Goal: Information Seeking & Learning: Learn about a topic

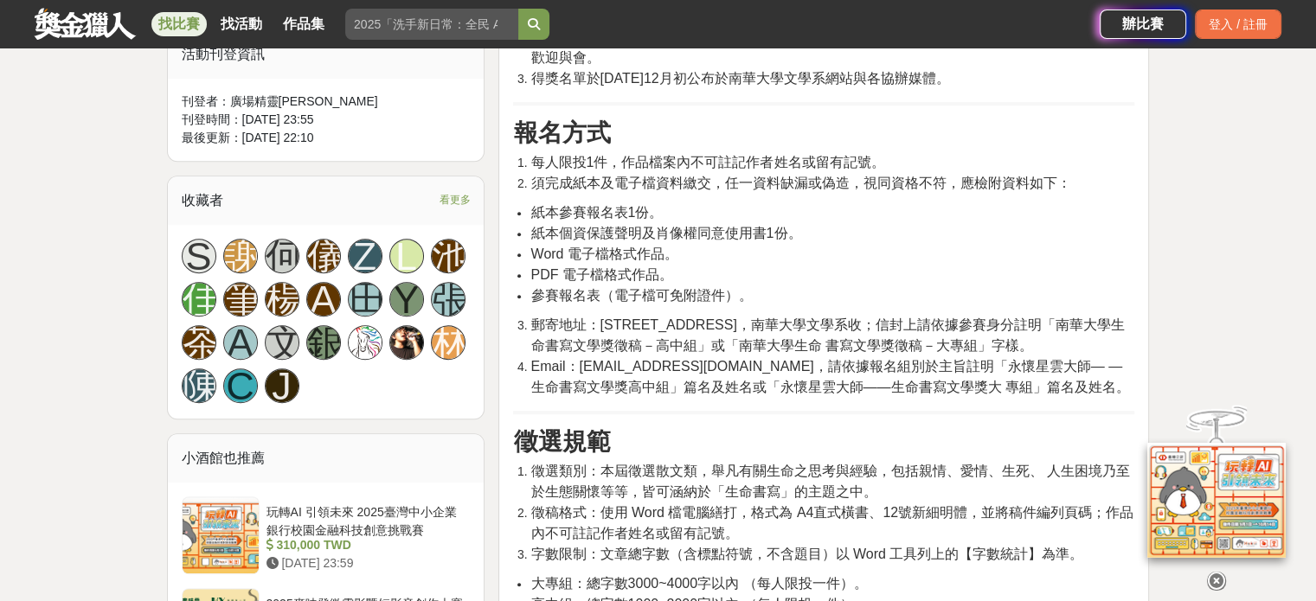
scroll to position [951, 0]
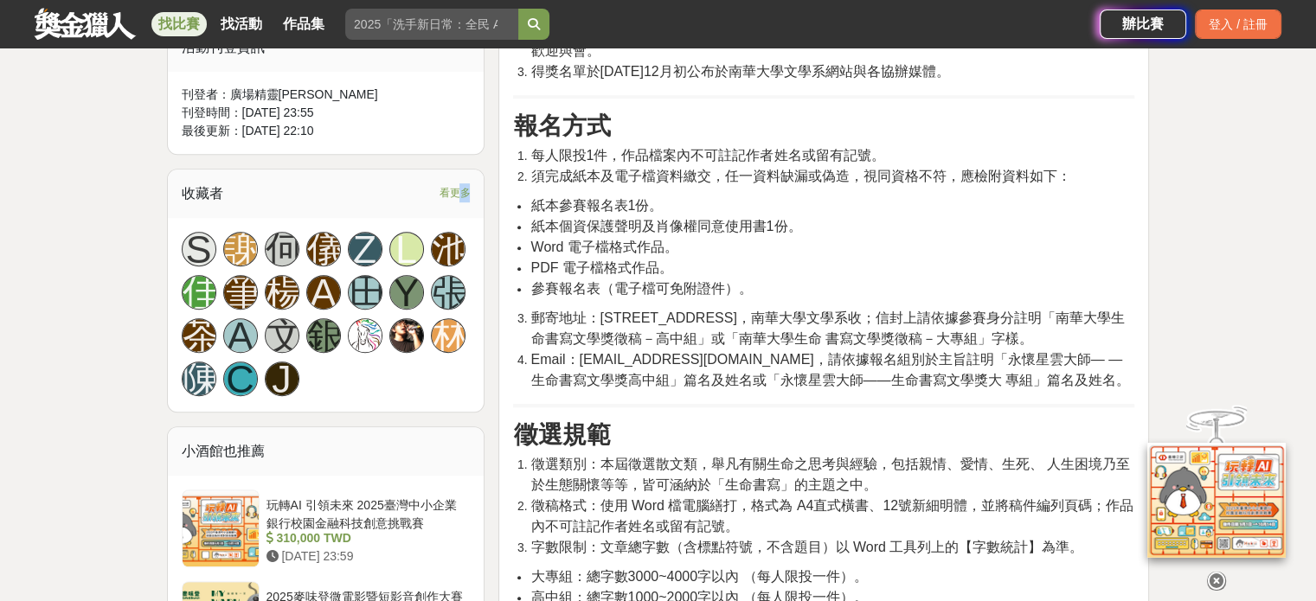
click at [460, 185] on span "看更多" at bounding box center [454, 192] width 31 height 19
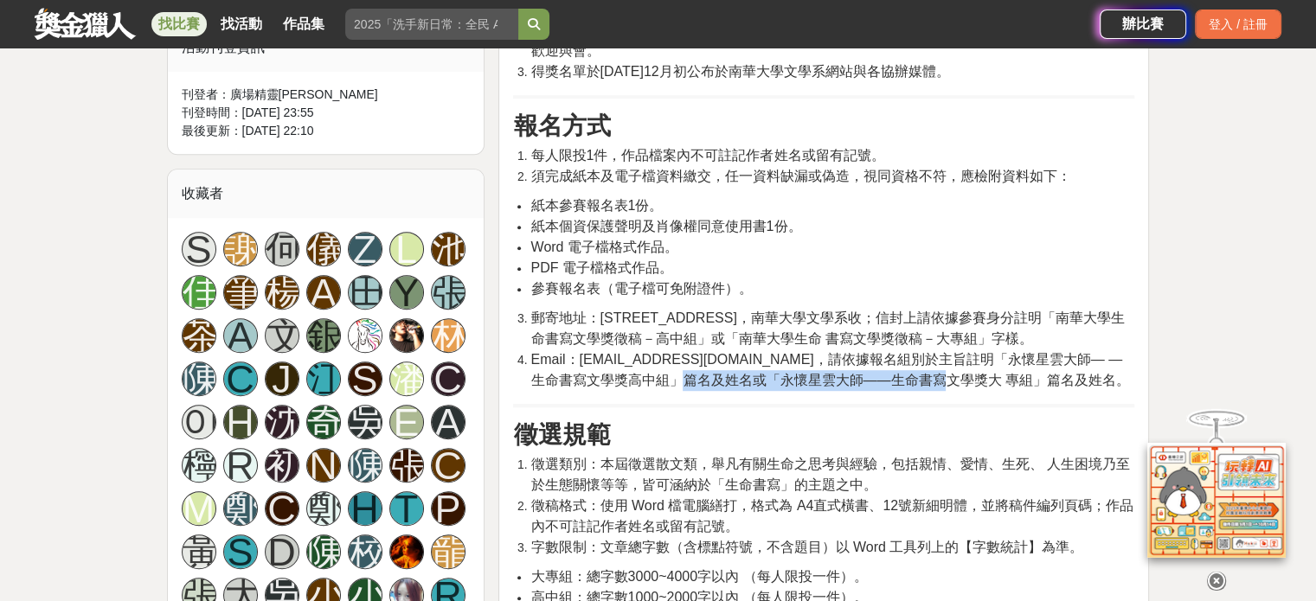
drag, startPoint x: 697, startPoint y: 363, endPoint x: 948, endPoint y: 361, distance: 250.9
click at [948, 361] on span "Email：[EMAIL_ADDRESS][DOMAIN_NAME]，請依據報名組別於主旨註明「永懷星雲大師— —生命書寫文學獎高中組」篇名及姓名或「永懷星雲…" at bounding box center [829, 369] width 599 height 35
copy span "永懷星雲大師——生命書寫文學獎大 專組"
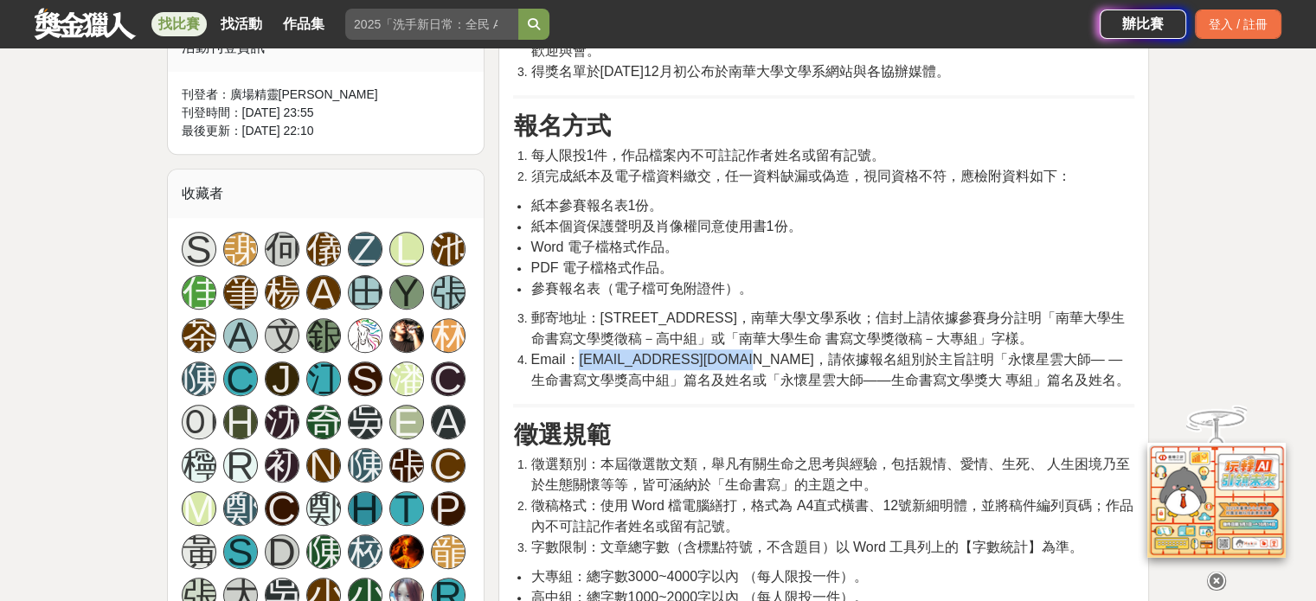
drag, startPoint x: 579, startPoint y: 340, endPoint x: 733, endPoint y: 344, distance: 154.0
click at [733, 352] on span "Email：[EMAIL_ADDRESS][DOMAIN_NAME]，請依據報名組別於主旨註明「永懷星雲大師— —生命書寫文學獎高中組」篇名及姓名或「永懷星雲…" at bounding box center [829, 369] width 599 height 35
copy span "[EMAIL_ADDRESS][DOMAIN_NAME]"
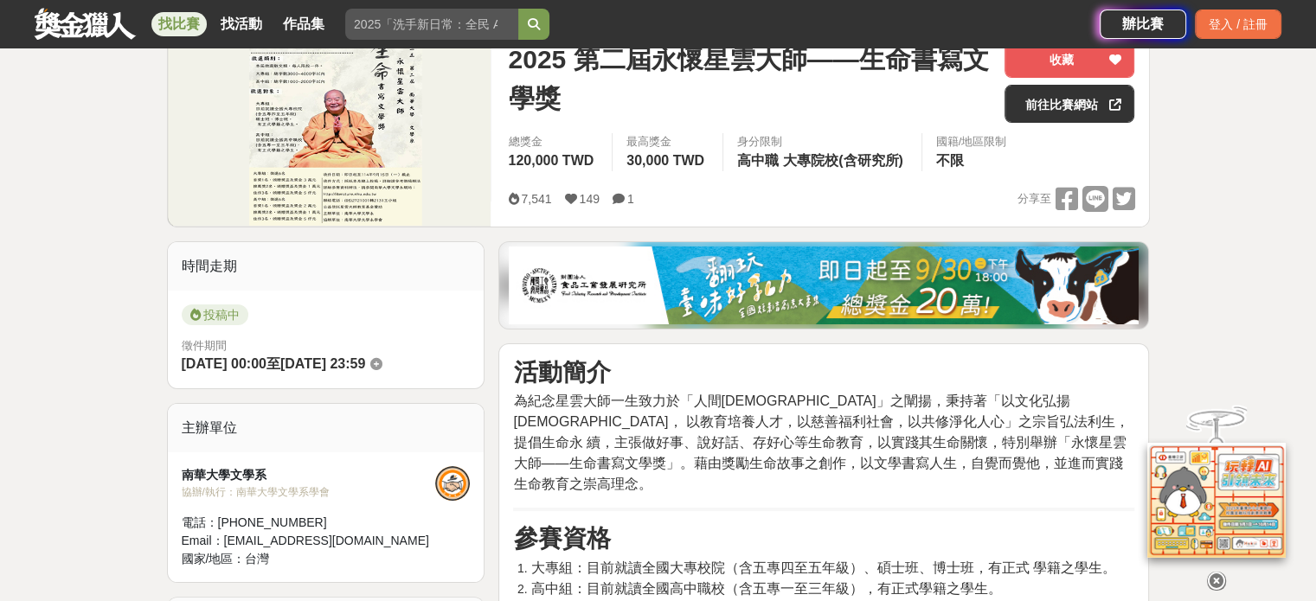
scroll to position [86, 0]
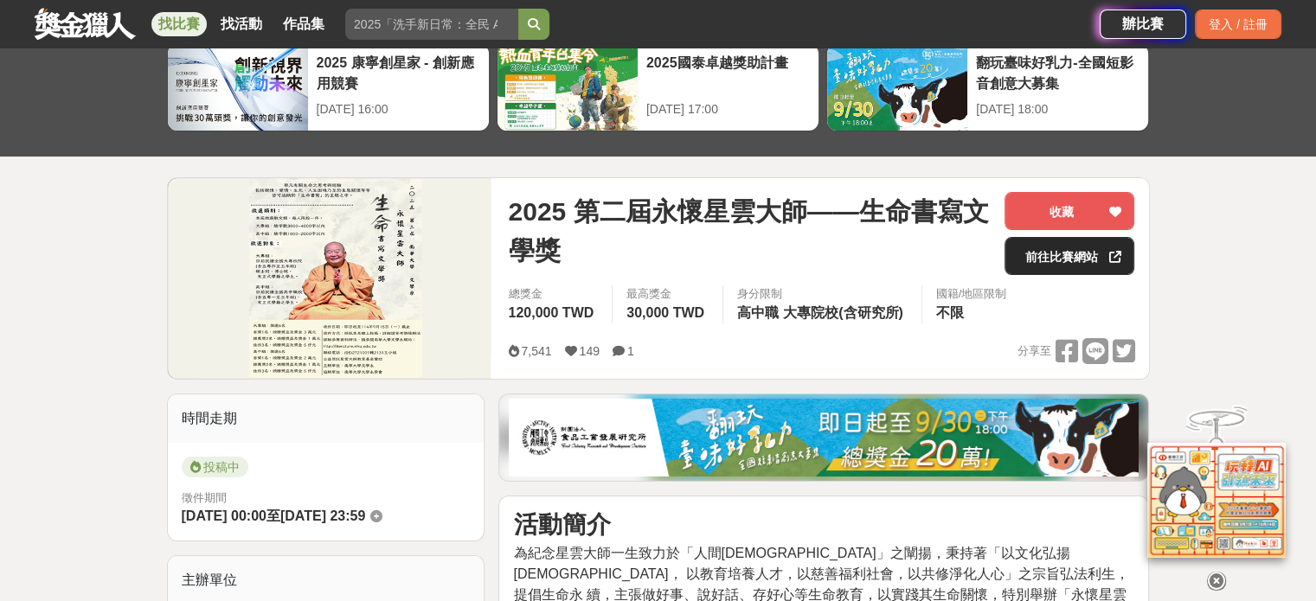
click at [1063, 252] on link "前往比賽網站" at bounding box center [1069, 256] width 130 height 38
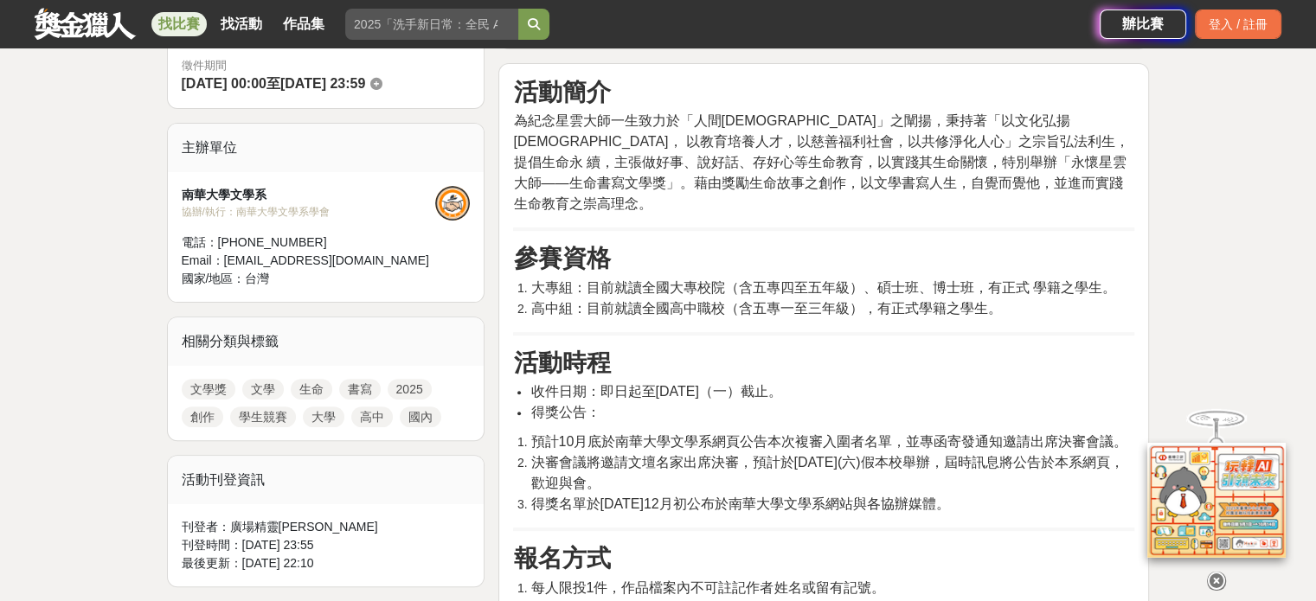
scroll to position [778, 0]
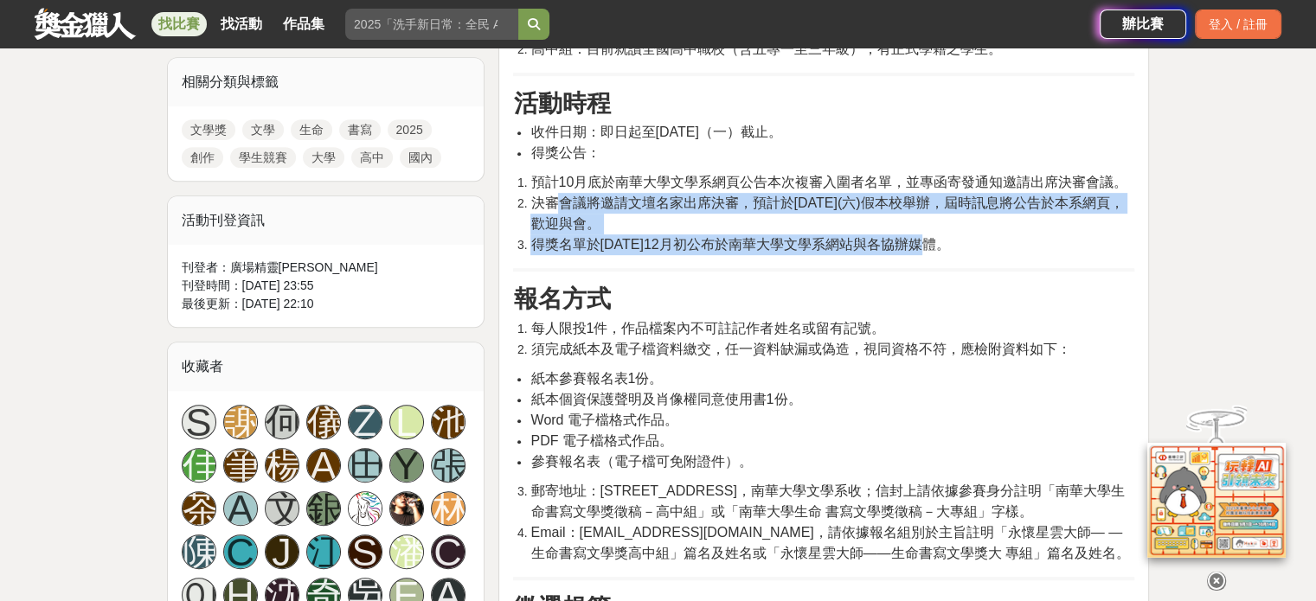
drag, startPoint x: 554, startPoint y: 177, endPoint x: 990, endPoint y: 221, distance: 438.2
click at [990, 221] on ol "預計10月底於南華大學文學系網頁公告本次複審入圍者名單，並專函寄發通知邀請出席決審會議。 決審會議將邀請文壇名家出席決審，預計於[DATE](六)假本校舉辦，…" at bounding box center [823, 213] width 621 height 83
click at [990, 234] on li "得獎名單於[DATE]12月初公布於南華大學文學系網站與各協辦媒體。" at bounding box center [832, 244] width 604 height 21
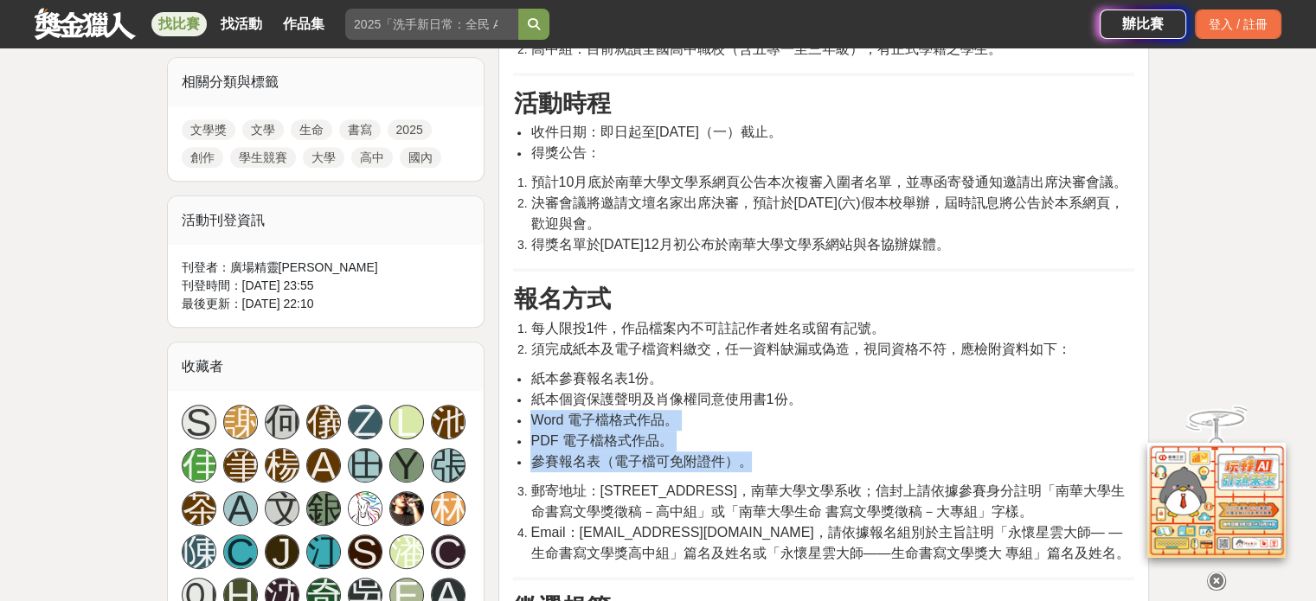
drag, startPoint x: 526, startPoint y: 398, endPoint x: 794, endPoint y: 439, distance: 271.2
click at [794, 439] on ul "紙本參賽報名表1份。 紙本個資保護聲明及肖像權同意使用書1份。 Word 電子檔格式作品。 PDF 電子檔格式作品。 參賽報名表（電子檔可免附證件）。" at bounding box center [823, 420] width 621 height 104
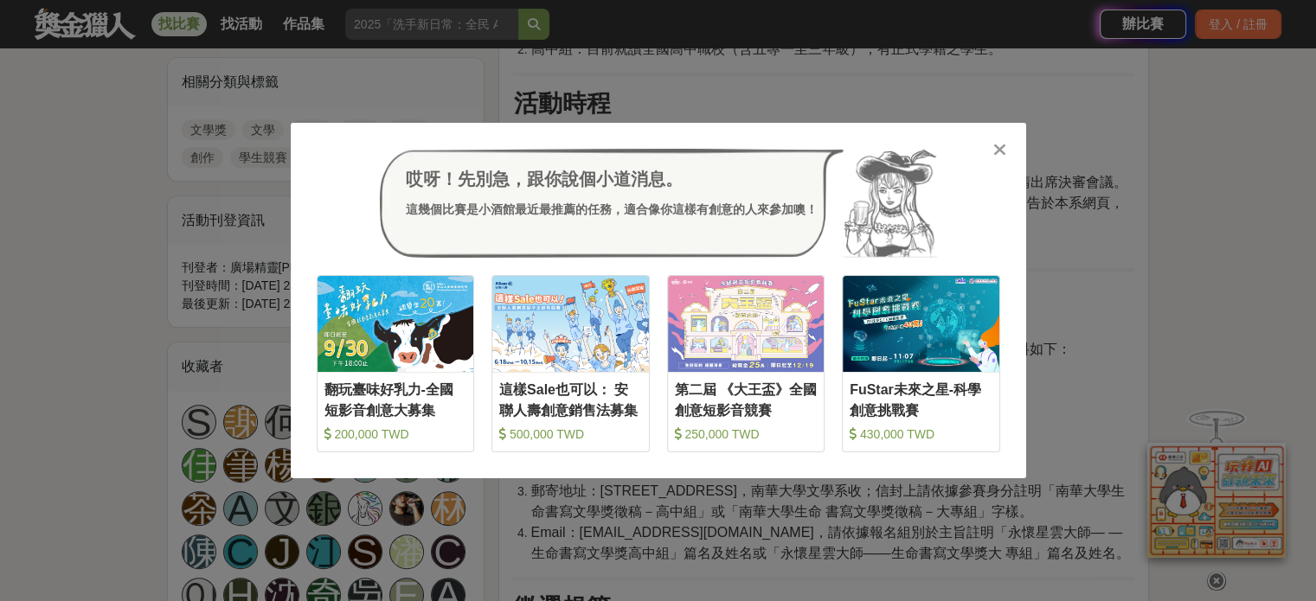
click at [996, 149] on icon at bounding box center [999, 149] width 13 height 17
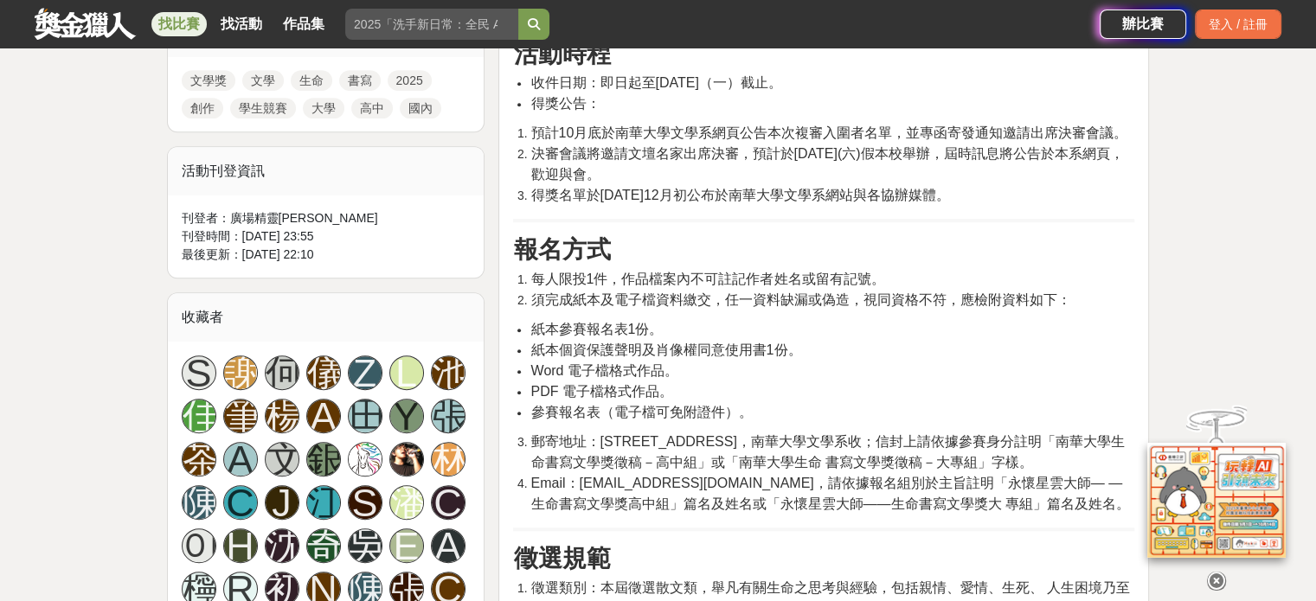
scroll to position [951, 0]
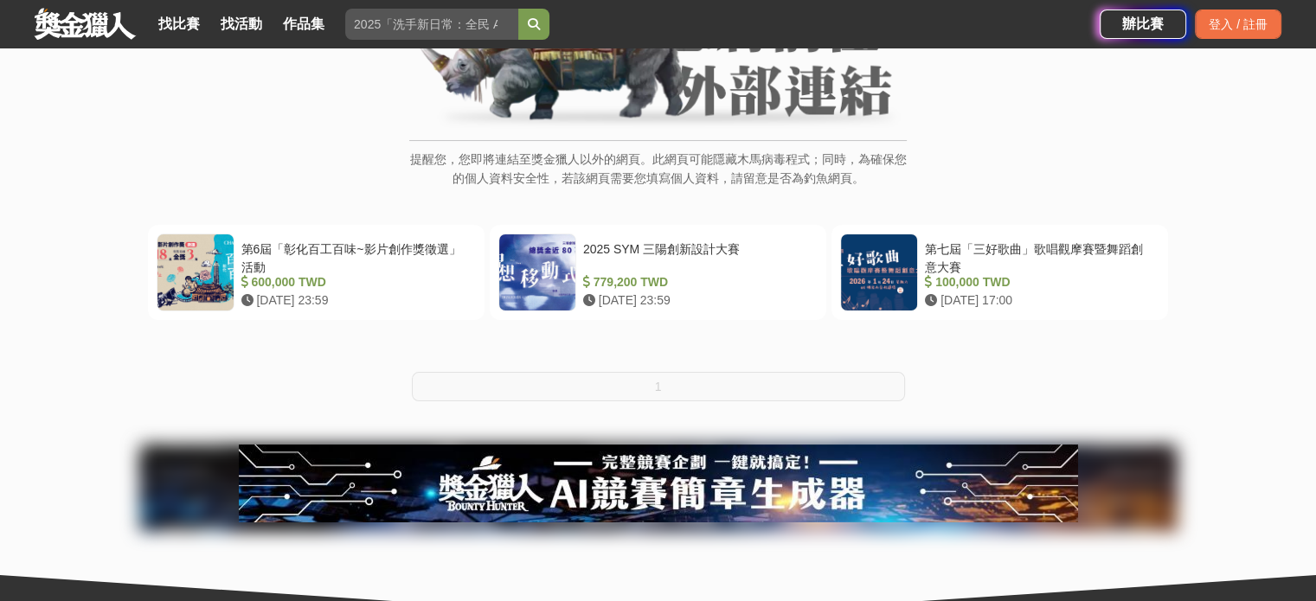
scroll to position [86, 0]
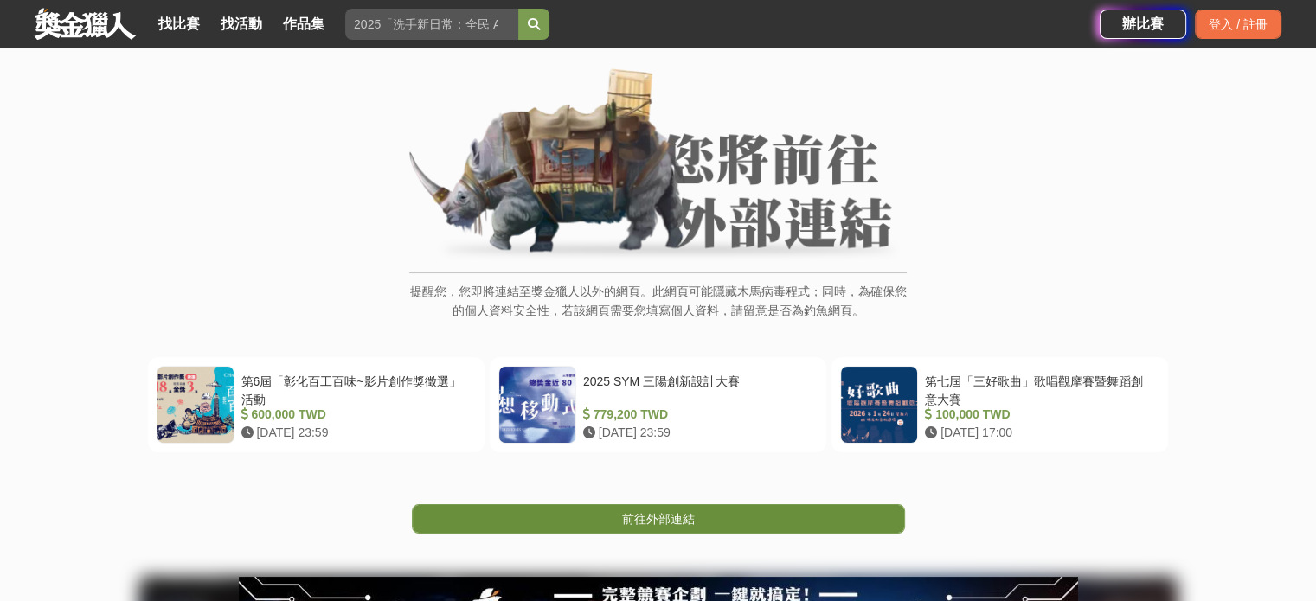
click at [669, 506] on link "前往外部連結" at bounding box center [658, 518] width 493 height 29
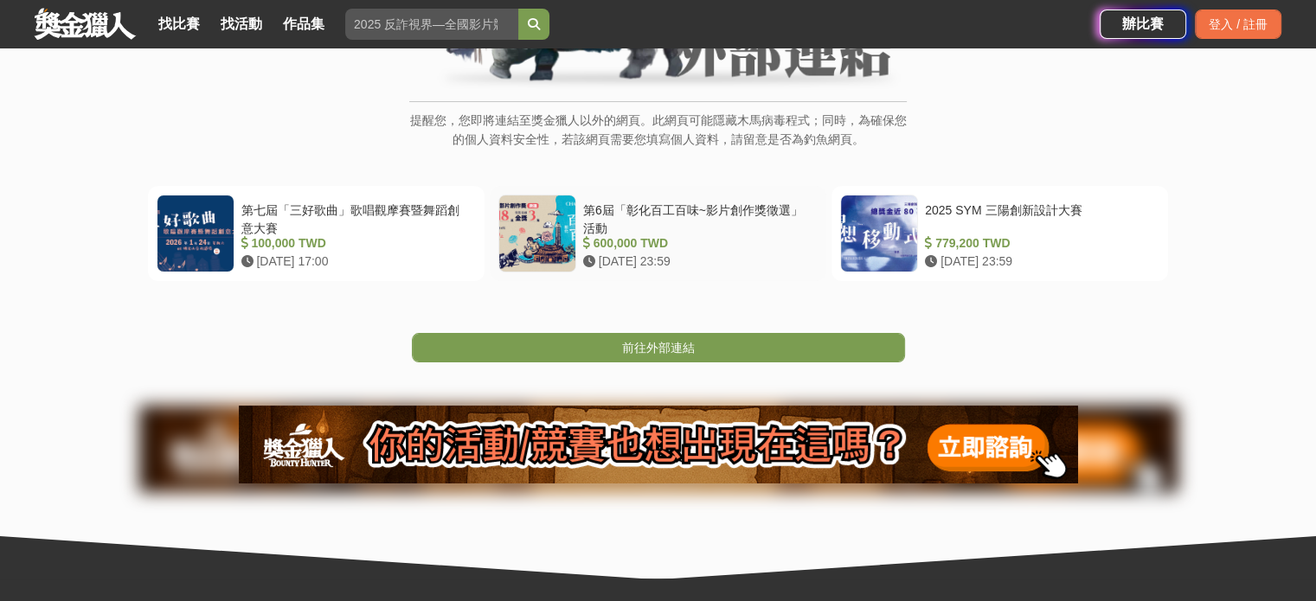
scroll to position [259, 0]
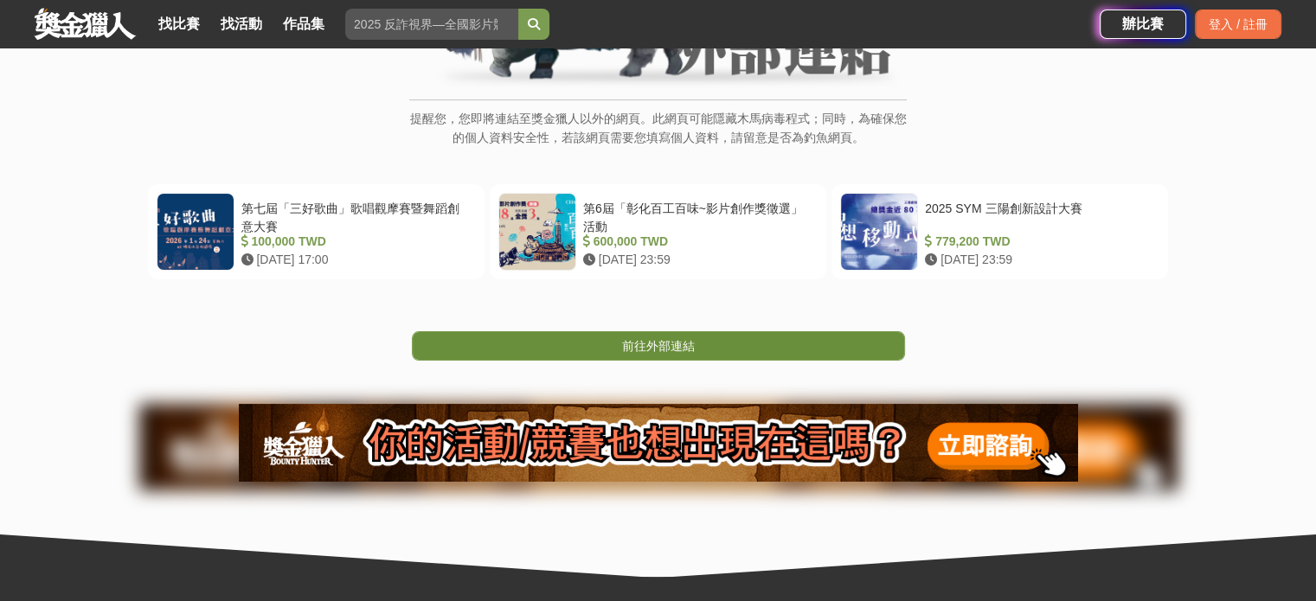
click at [617, 343] on link "前往外部連結" at bounding box center [658, 345] width 493 height 29
